Goal: Navigation & Orientation: Find specific page/section

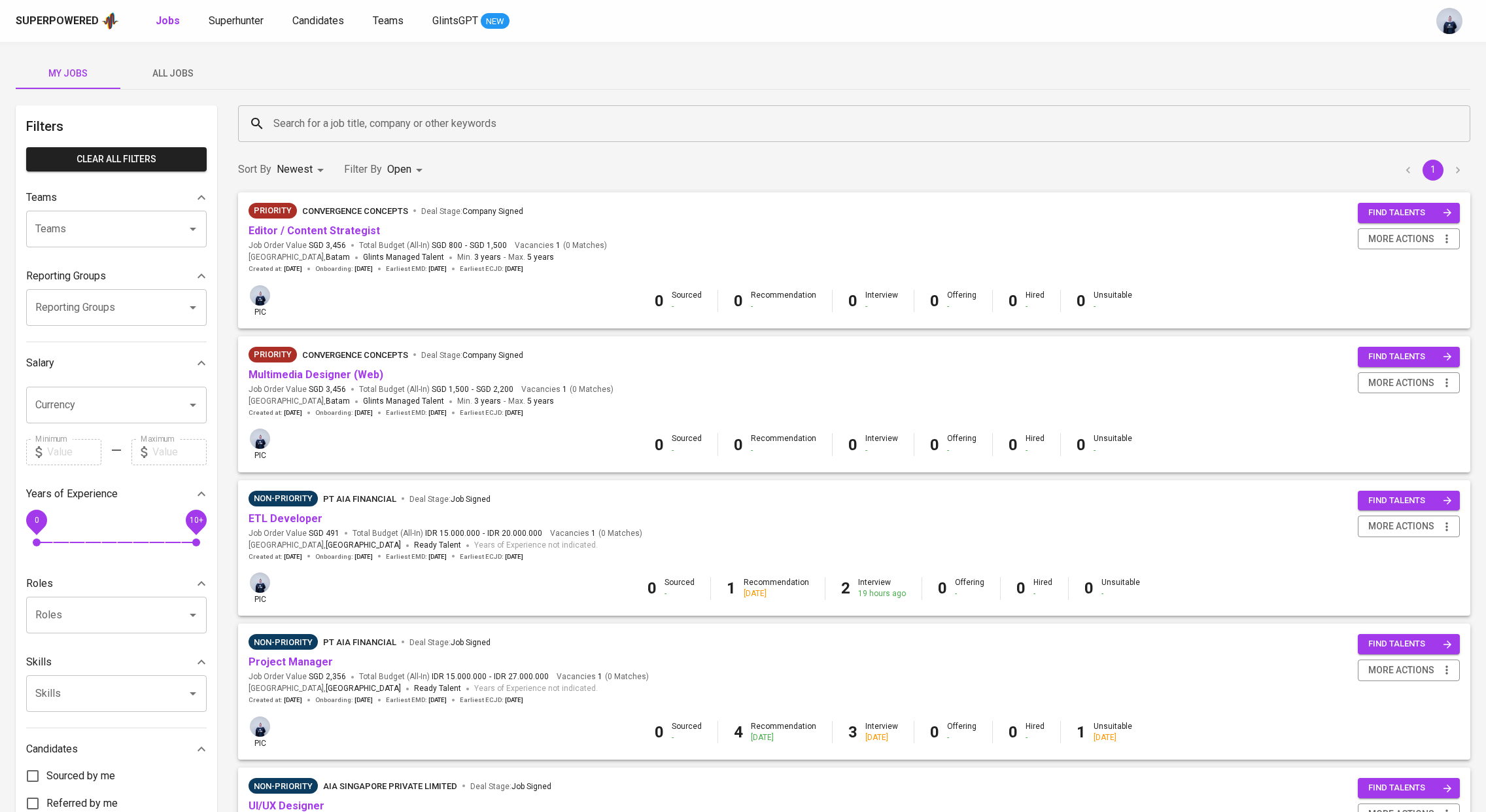
click at [180, 70] on span "All Jobs" at bounding box center [172, 73] width 89 height 16
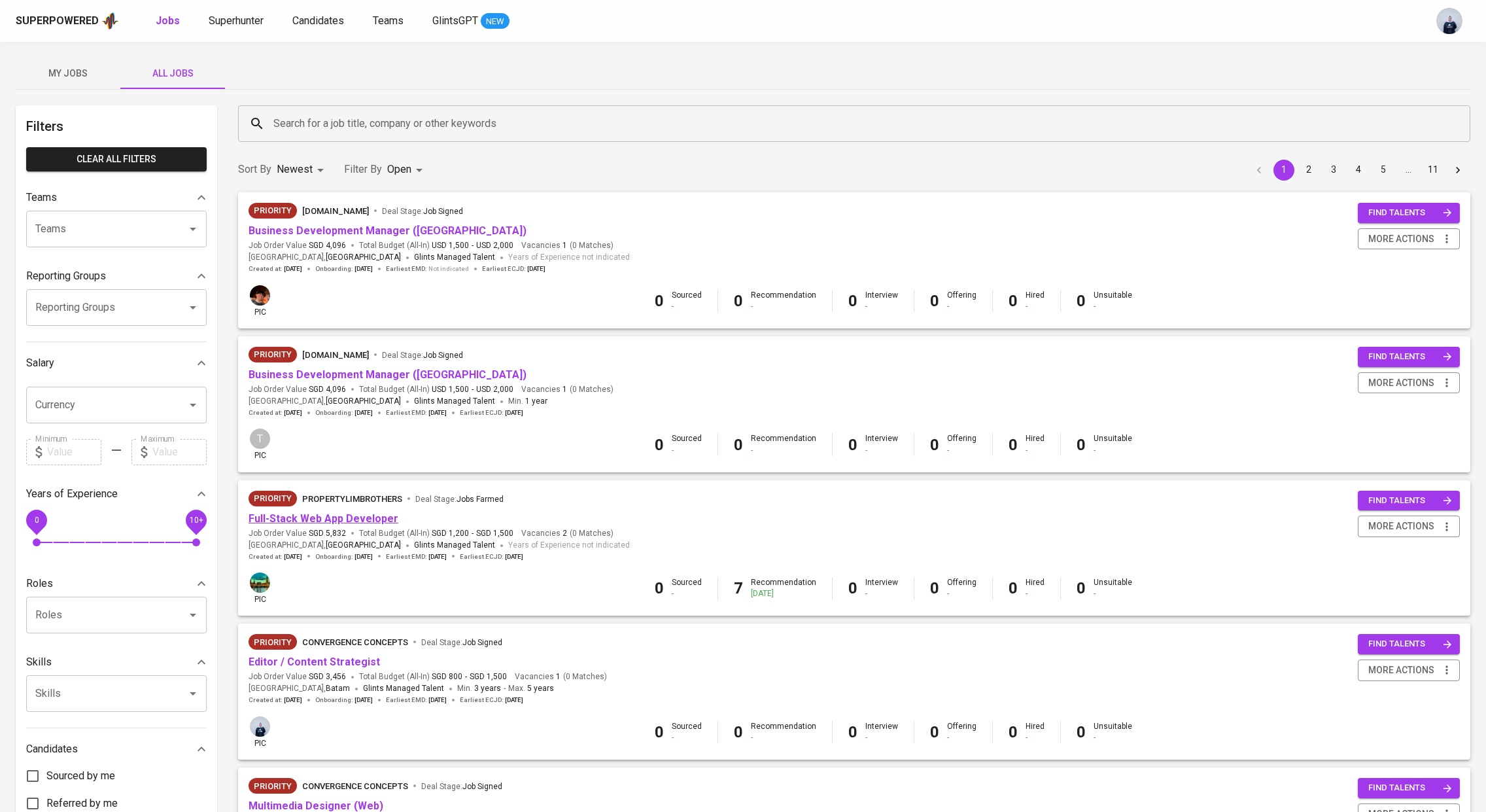
click at [336, 521] on link "Full-Stack Web App Developer" at bounding box center [323, 518] width 150 height 13
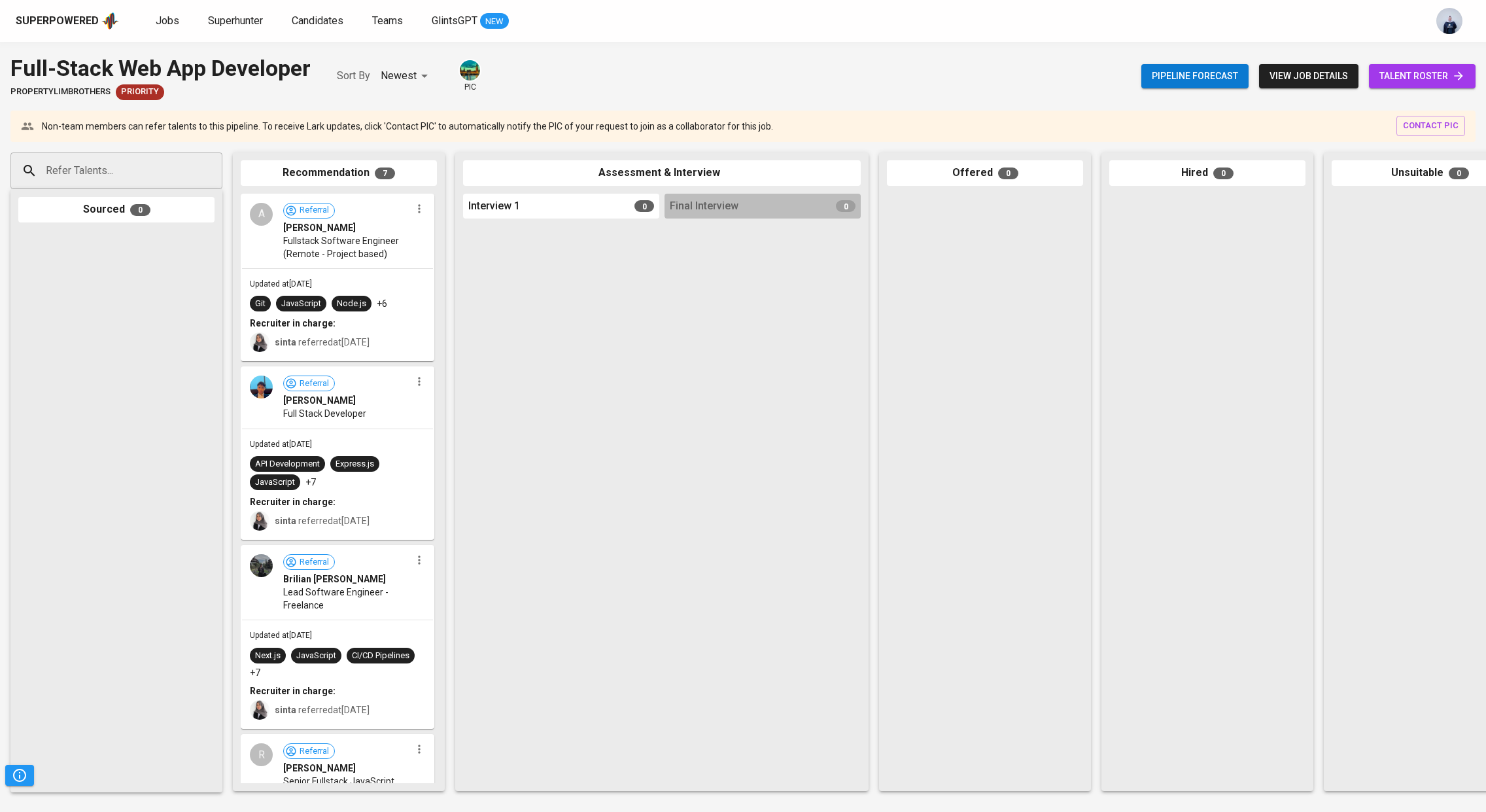
click at [1407, 64] on link "talent roster" at bounding box center [1422, 76] width 107 height 25
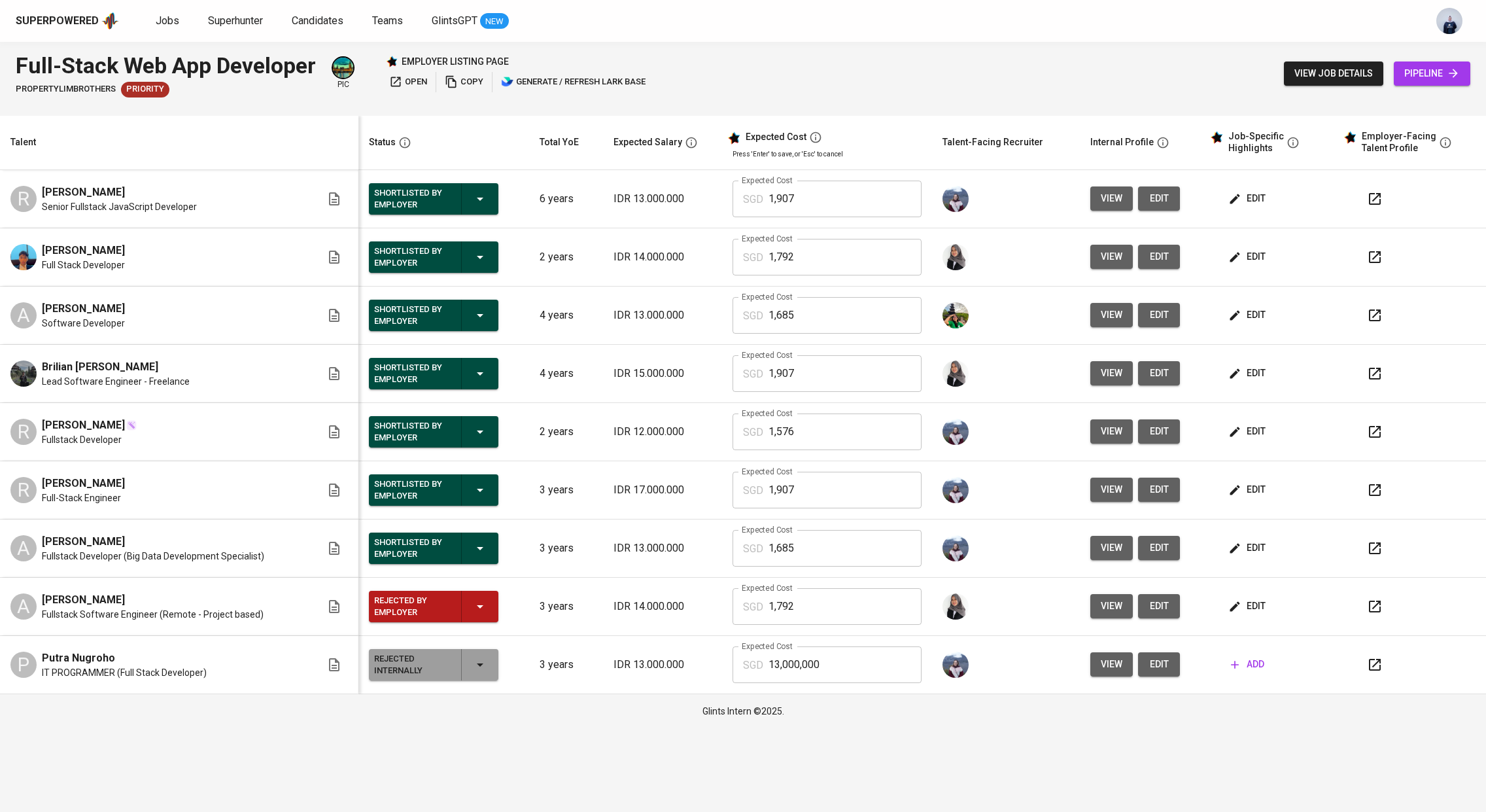
click at [1375, 198] on icon "button" at bounding box center [1375, 199] width 16 height 16
click at [162, 19] on span "Jobs" at bounding box center [168, 20] width 24 height 13
